Goal: Check status: Check status

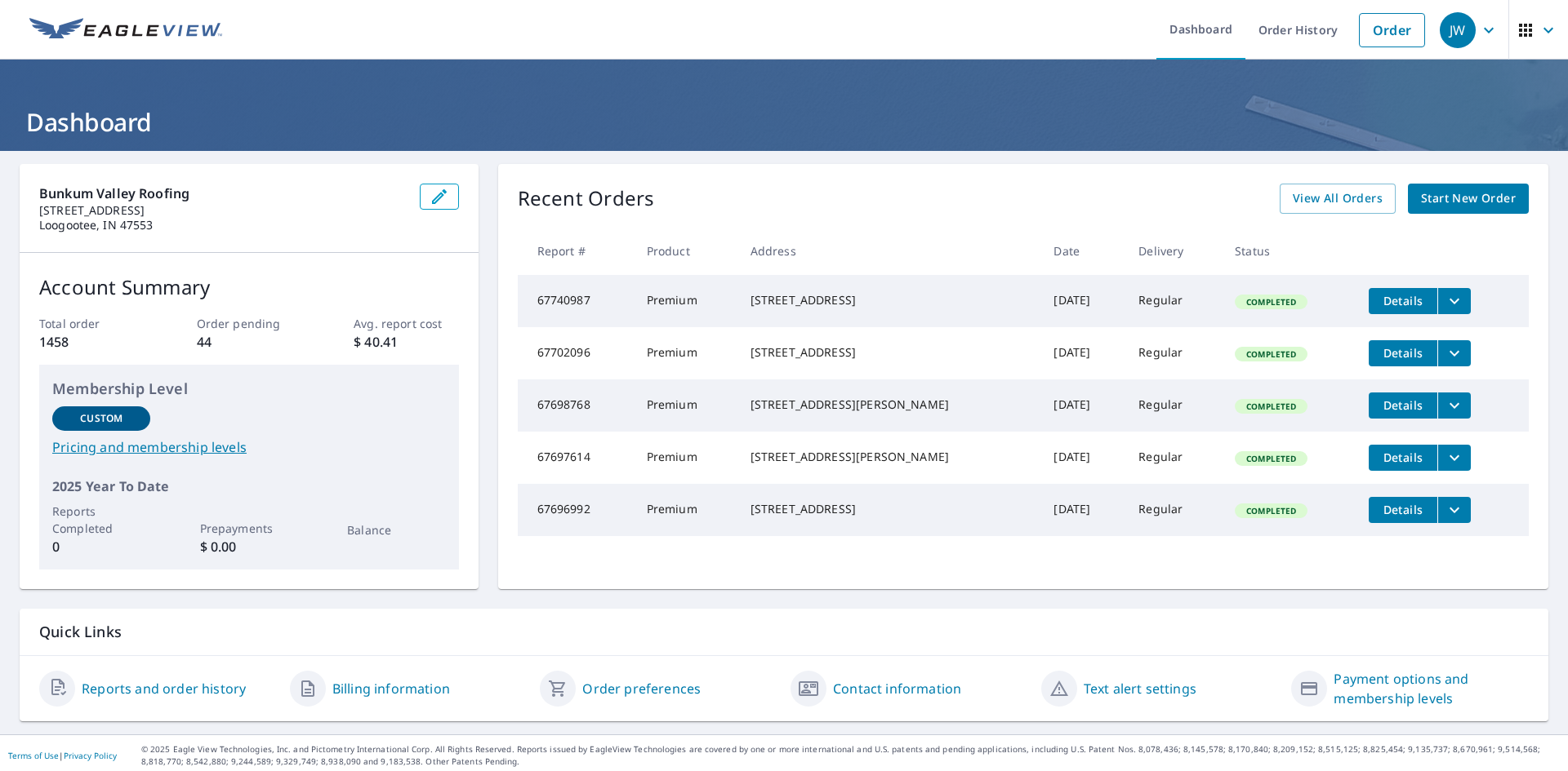
scroll to position [5, 0]
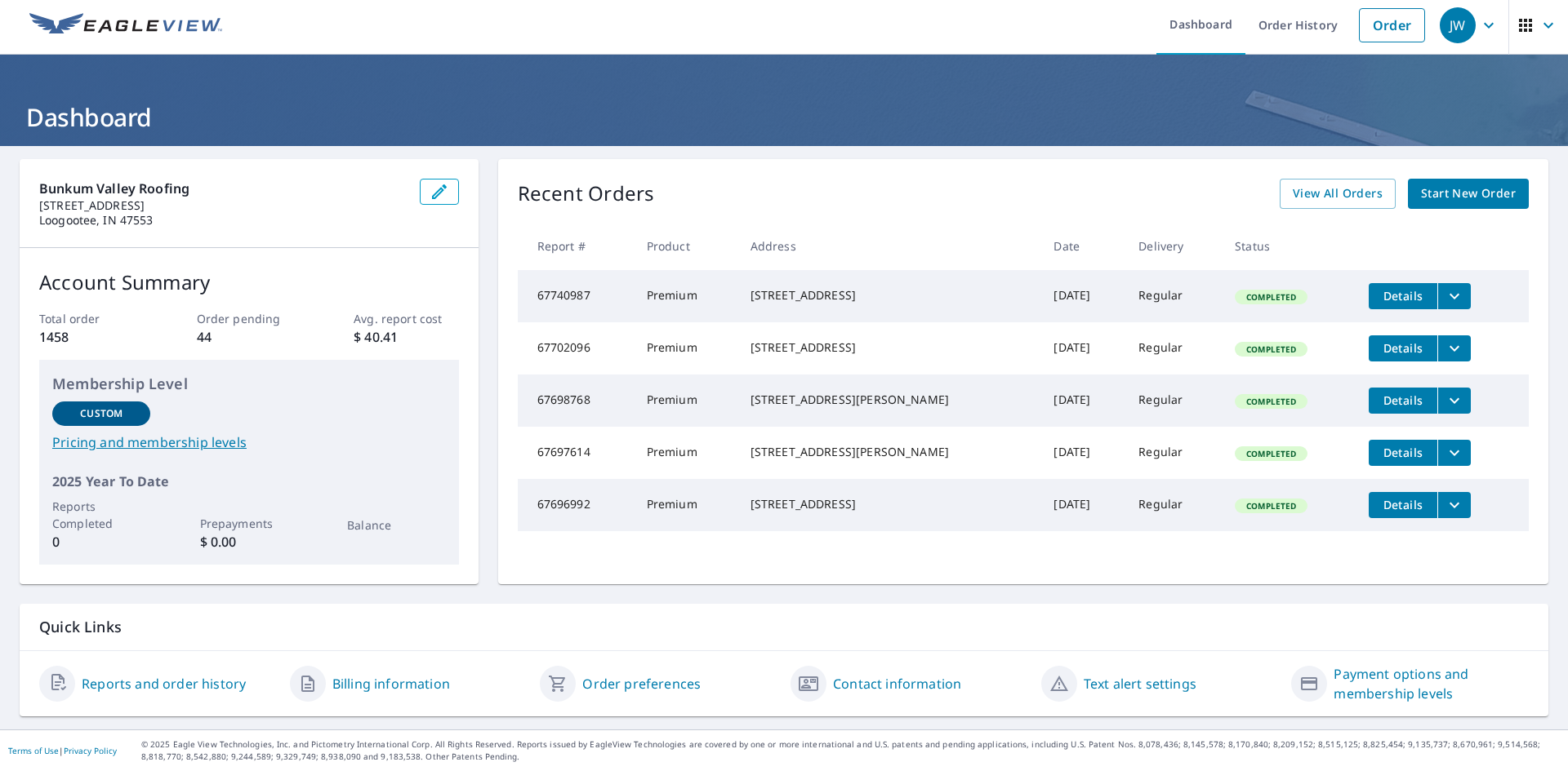
click at [178, 687] on link "Reports and order history" at bounding box center [164, 684] width 165 height 20
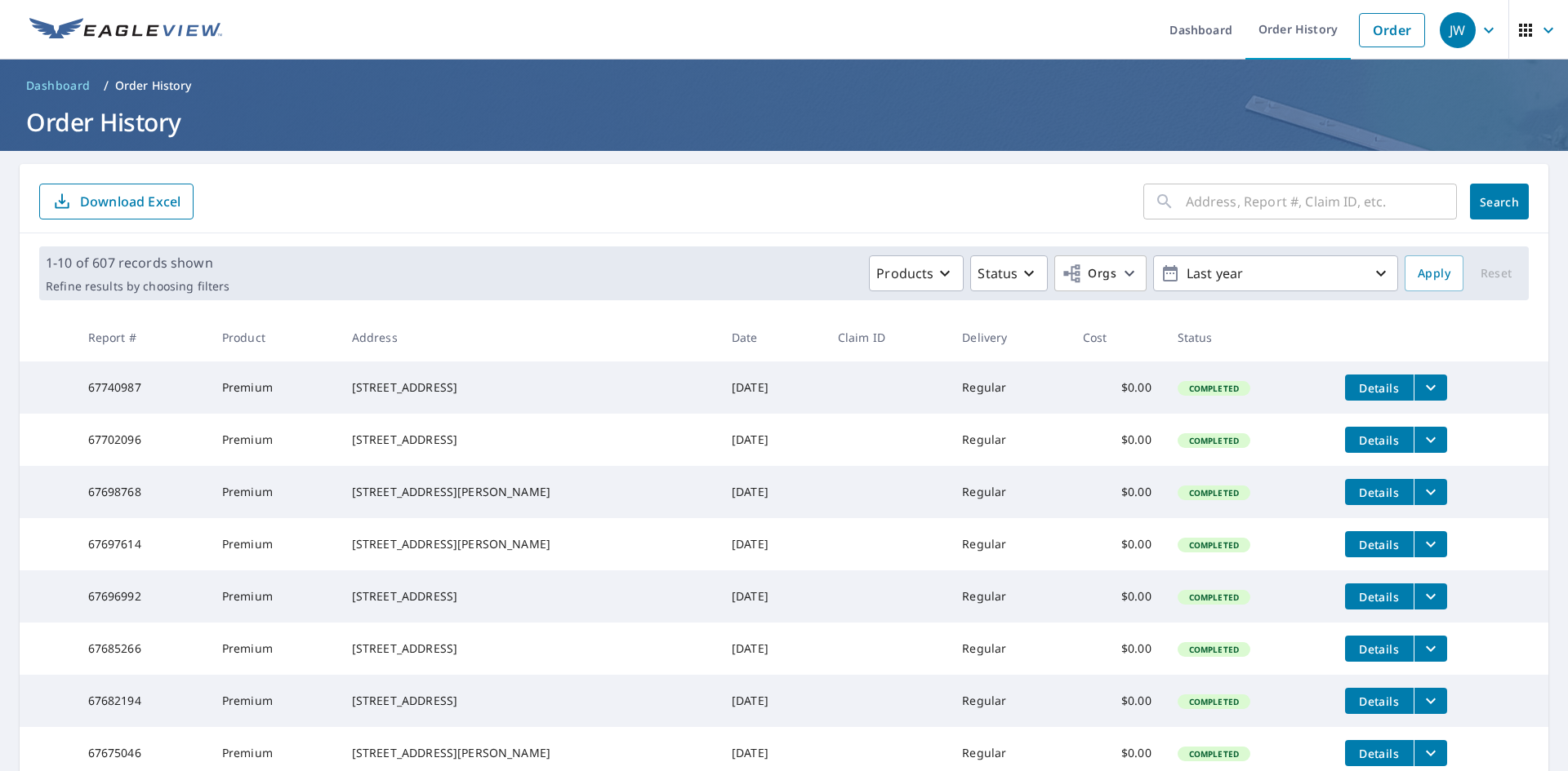
click at [1259, 207] on input "text" at bounding box center [1322, 201] width 271 height 46
type input "12229"
click at [1499, 192] on button "Search" at bounding box center [1498, 202] width 59 height 36
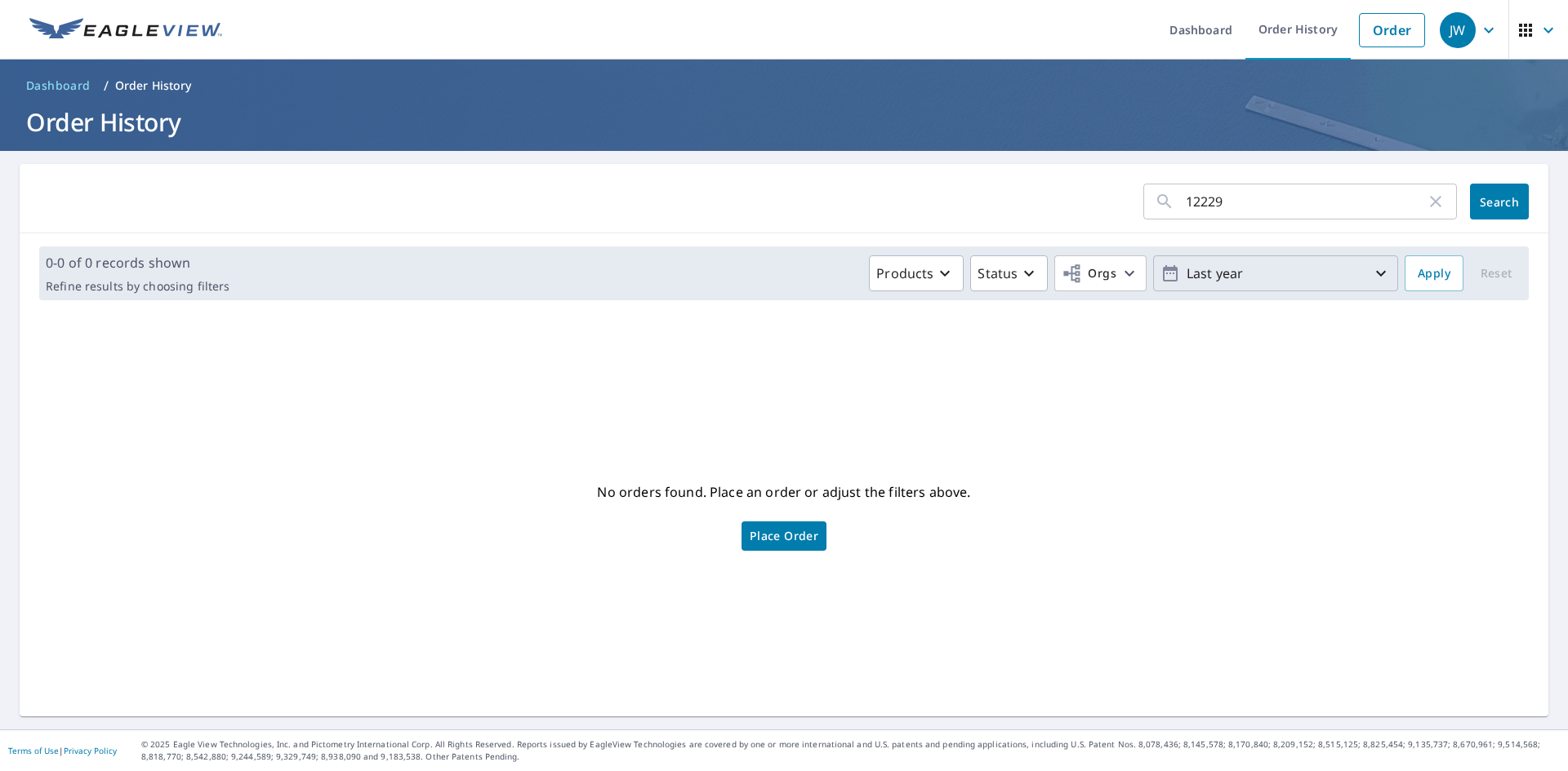
click at [1276, 274] on p "Last year" at bounding box center [1275, 273] width 191 height 29
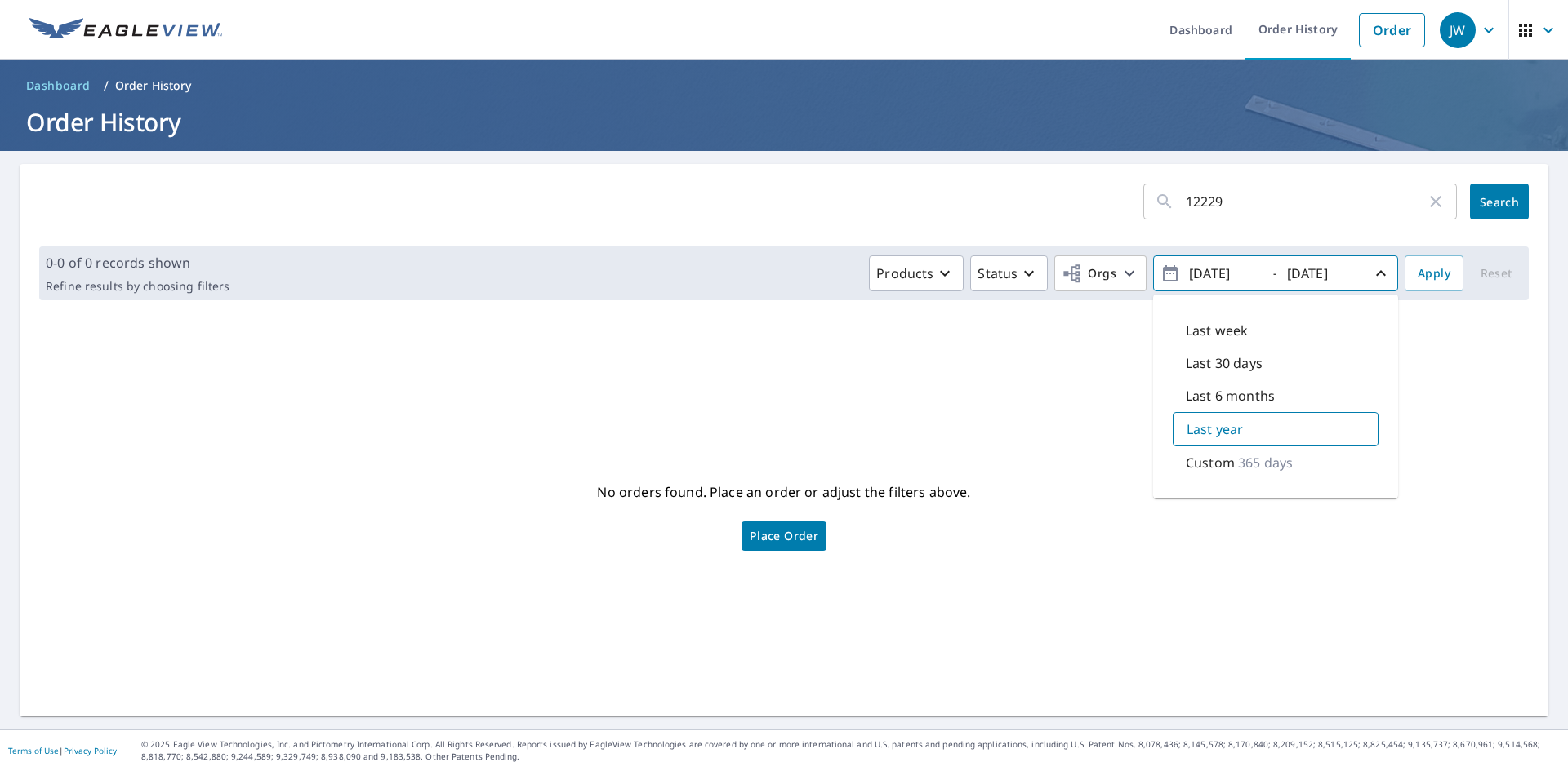
click at [1241, 464] on p "365 days" at bounding box center [1265, 463] width 55 height 20
click at [1241, 464] on p "365 days" at bounding box center [1266, 462] width 55 height 20
click at [1237, 420] on div "Last year" at bounding box center [1275, 428] width 205 height 33
click at [1499, 387] on div "No orders found. Place an order or adjust the filters above. Place Order" at bounding box center [784, 515] width 1502 height 377
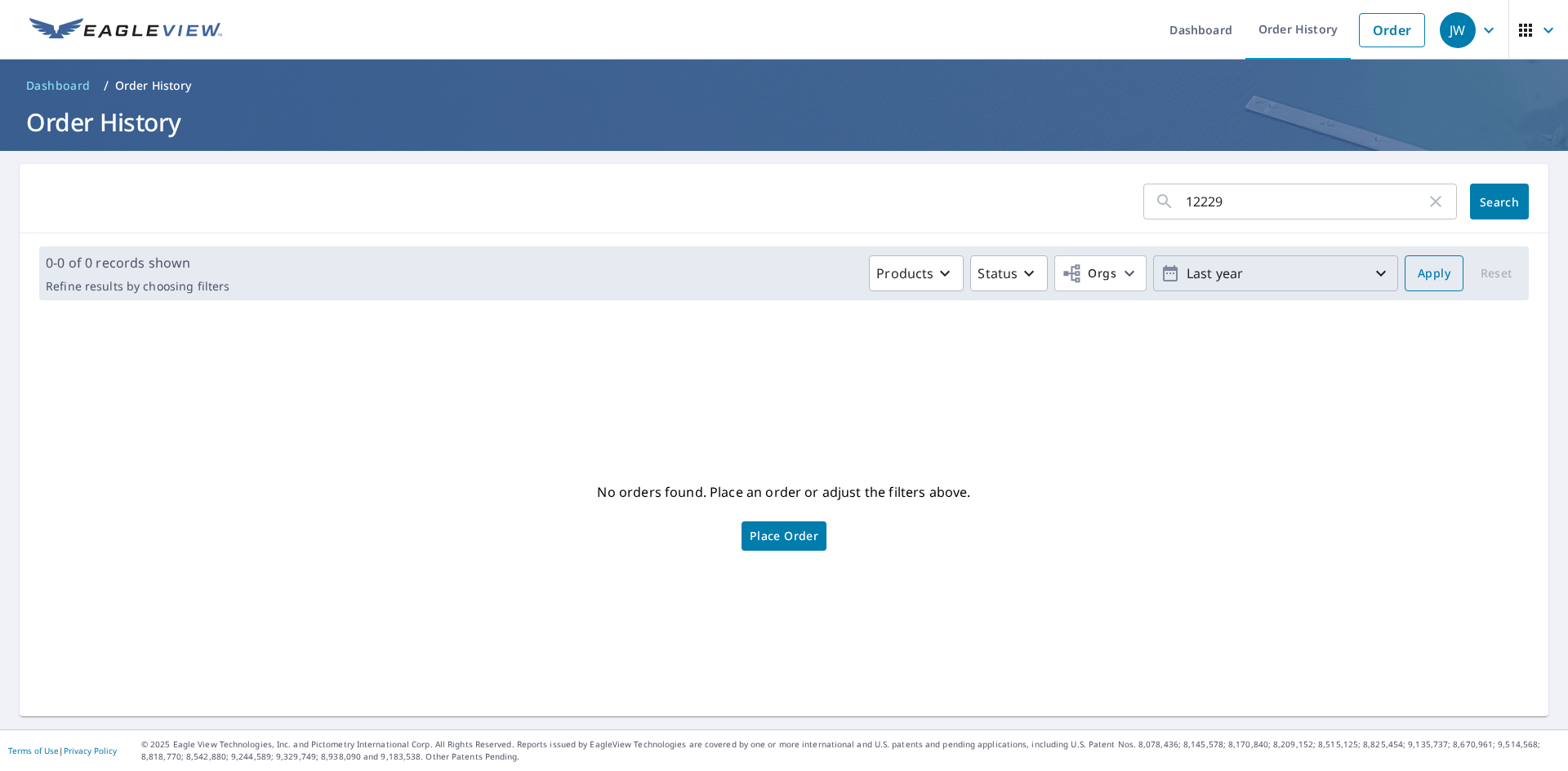
click at [1430, 267] on span "Apply" at bounding box center [1433, 274] width 33 height 20
click at [1427, 207] on icon "button" at bounding box center [1435, 201] width 20 height 20
